Goal: Obtain resource: Obtain resource

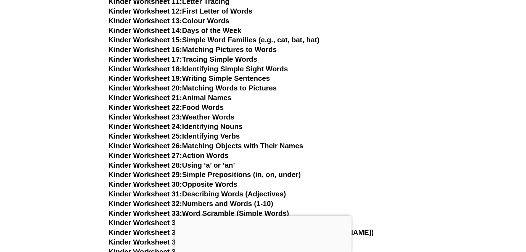
scroll to position [184, 0]
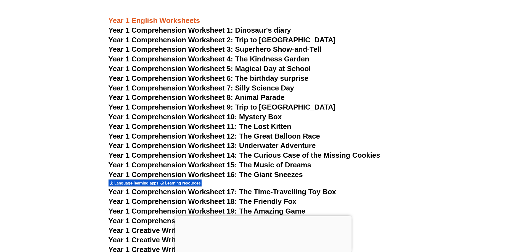
scroll to position [736, 0]
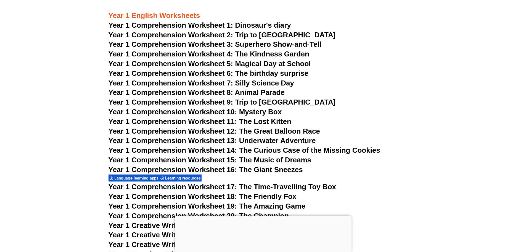
click at [169, 26] on span "Year 1 Comprehension Worksheet 1: Dinosaur's diary" at bounding box center [200, 25] width 183 height 8
click at [202, 36] on span "Year 1 Comprehension Worksheet 2: Trip to [GEOGRAPHIC_DATA]" at bounding box center [222, 35] width 227 height 8
click at [258, 44] on span "Year 1 Comprehension Worksheet 3: Superhero Show-and-Tell" at bounding box center [215, 44] width 213 height 8
click at [228, 53] on span "Year 1 Comprehension Worksheet 4: The Kindness Garden" at bounding box center [209, 54] width 201 height 8
click at [224, 65] on span "Year 1 Comprehension Worksheet 5: Magical Day at School" at bounding box center [210, 63] width 202 height 8
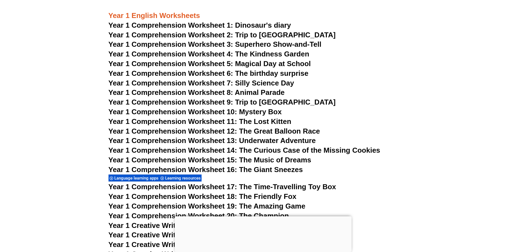
click at [196, 77] on span "Year 1 Comprehension Worksheet 6: The birthday surprise" at bounding box center [209, 73] width 200 height 8
click at [192, 80] on span "Year 1 Comprehension Worksheet 7: Silly Science Day" at bounding box center [202, 83] width 186 height 8
click at [192, 93] on span "Year 1 Comprehension Worksheet 8: Animal Parade" at bounding box center [197, 92] width 176 height 8
click at [196, 102] on span "Year 1 Comprehension Worksheet 9: Trip to [GEOGRAPHIC_DATA]" at bounding box center [222, 102] width 227 height 8
click at [206, 110] on span "Year 1 Comprehension Worksheet 10: Mystery Box" at bounding box center [195, 111] width 173 height 8
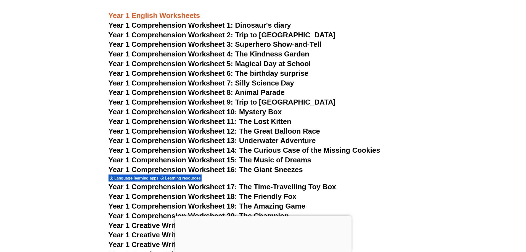
click at [48, 86] on section "Kinder English Worksheets Language learning apps Learning resources Kinder Work…" at bounding box center [263, 243] width 526 height 1460
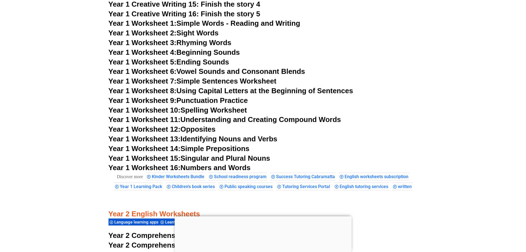
scroll to position [1104, 0]
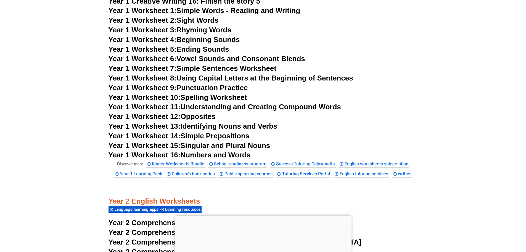
click at [217, 87] on link "Year 1 Worksheet 9: Punctuation Practice" at bounding box center [178, 87] width 139 height 8
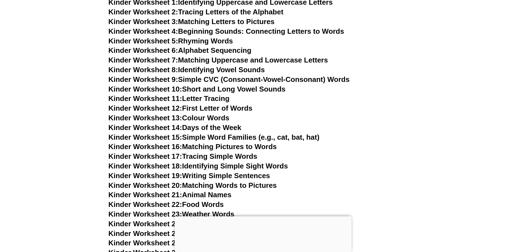
scroll to position [273, 0]
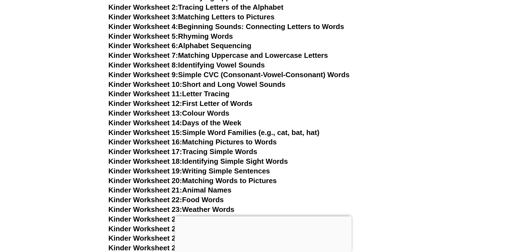
click at [166, 94] on span "Kinder Worksheet 11:" at bounding box center [146, 93] width 74 height 8
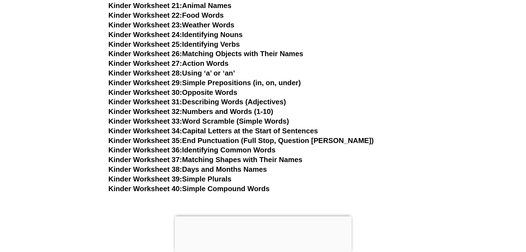
click at [202, 159] on link "Kinder Worksheet 37: Matching Shapes with Their Names" at bounding box center [206, 159] width 194 height 8
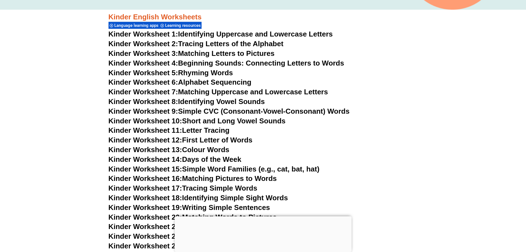
scroll to position [88, 0]
